Goal: Communication & Community: Share content

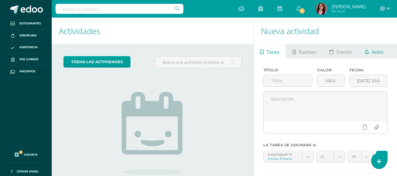
click at [378, 55] on span "Aviso" at bounding box center [377, 52] width 12 height 14
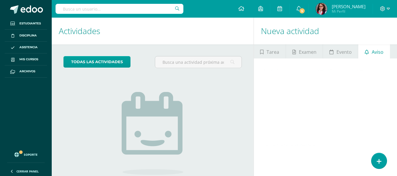
scroll to position [50, 0]
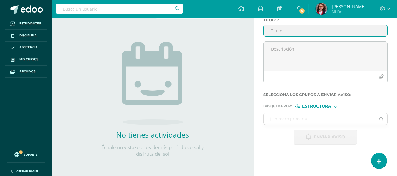
click at [269, 30] on input "Titulo :" at bounding box center [325, 30] width 124 height 11
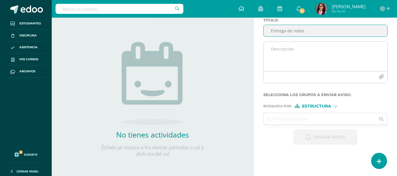
type input "Entrega de notas"
click at [269, 48] on textarea at bounding box center [325, 56] width 124 height 29
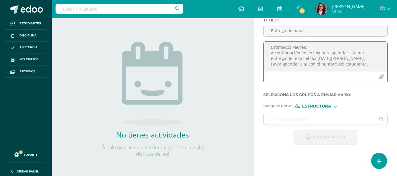
scroll to position [9, 0]
paste textarea "[URL][DOMAIN_NAME][PERSON_NAME]"
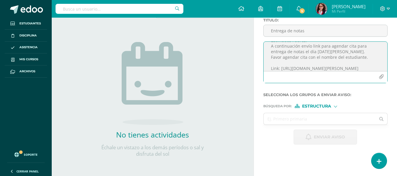
scroll to position [14, 0]
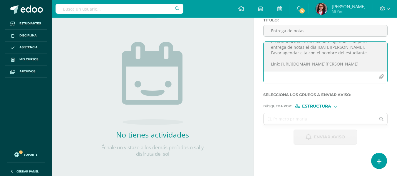
type textarea "Estimados Padres: A continuación envío link para agendar cita para entrega de n…"
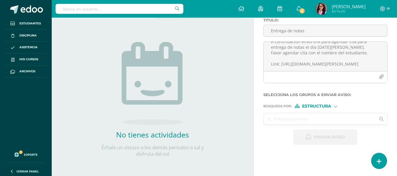
click at [315, 116] on input "text" at bounding box center [319, 118] width 112 height 11
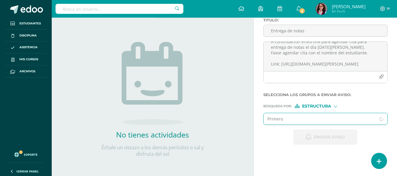
type input "Primero b"
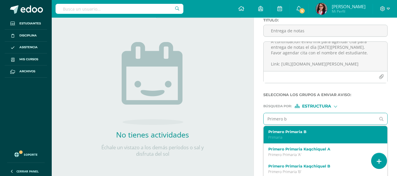
click at [300, 136] on p "Primaria" at bounding box center [323, 137] width 110 height 5
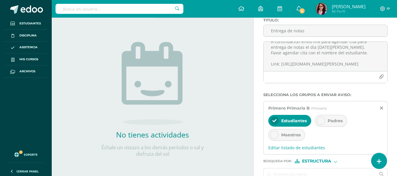
click at [318, 117] on div "Padres" at bounding box center [330, 121] width 32 height 12
click at [277, 119] on div at bounding box center [274, 121] width 8 height 8
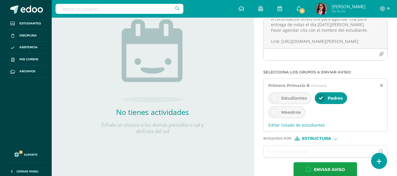
scroll to position [83, 0]
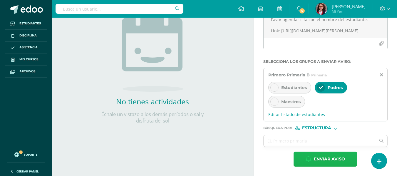
click at [325, 161] on span "Enviar aviso" at bounding box center [329, 159] width 31 height 14
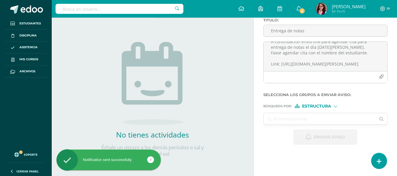
scroll to position [0, 0]
